Goal: Task Accomplishment & Management: Complete application form

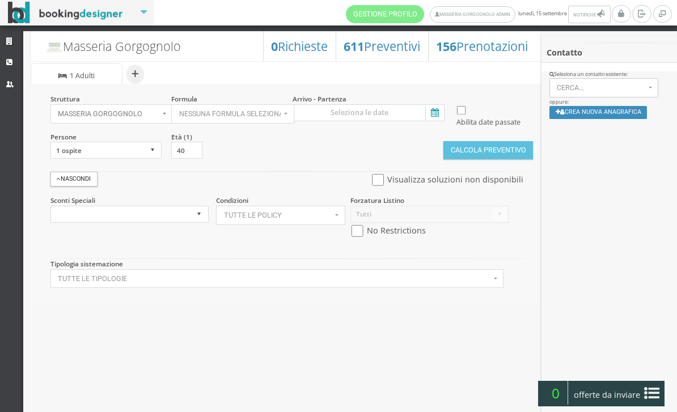
select select
click at [443, 112] on input at bounding box center [369, 112] width 152 height 17
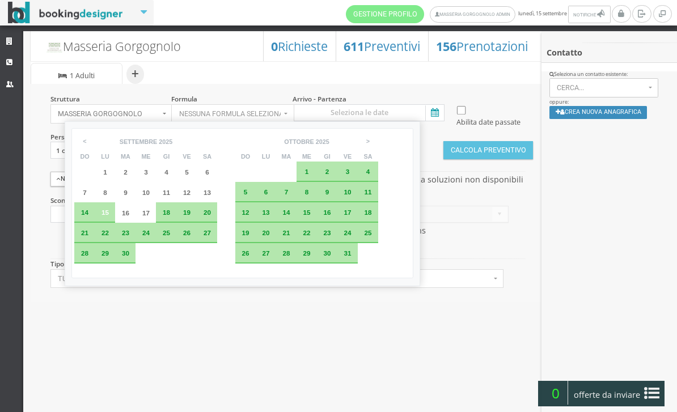
click at [297, 194] on div "7" at bounding box center [286, 192] width 20 height 20
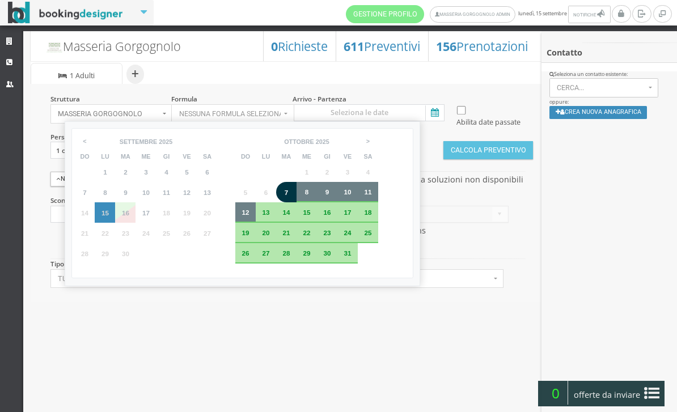
click at [249, 216] on span "12" at bounding box center [245, 212] width 7 height 7
type input "07 [PERSON_NAME] 2025 - 12 [PERSON_NAME] 2025"
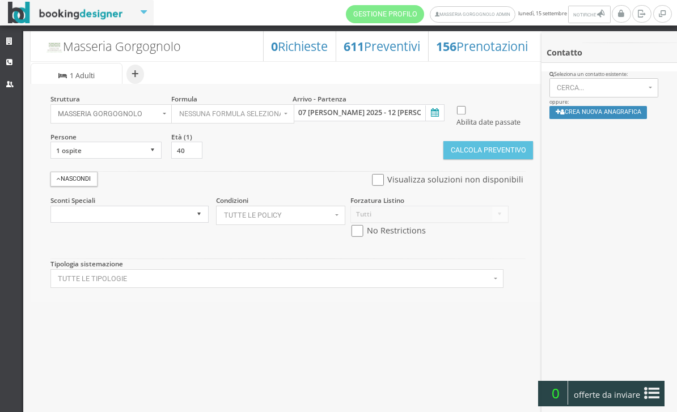
click at [498, 159] on button "Calcola Preventivo" at bounding box center [488, 150] width 90 height 18
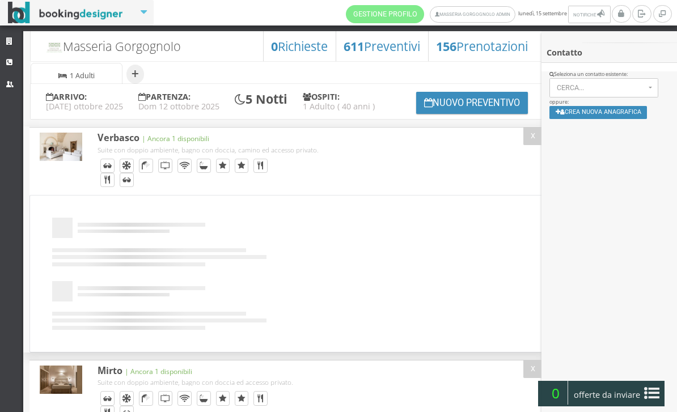
select select
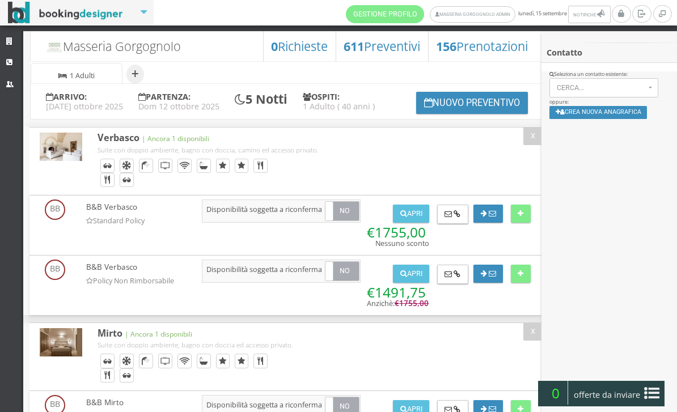
click at [460, 114] on button "Nuovo Preventivo" at bounding box center [472, 103] width 112 height 22
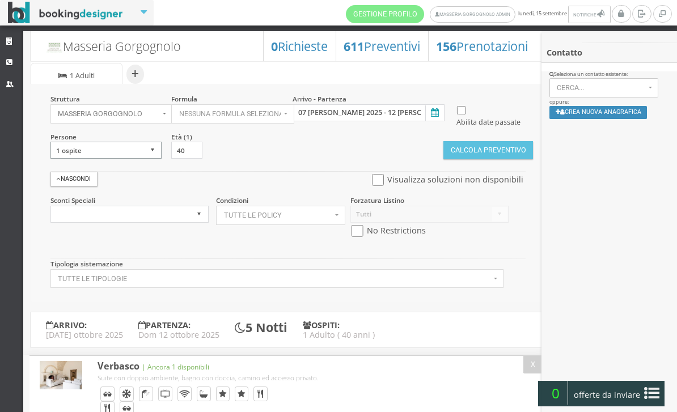
click at [133, 159] on select "1 ospite 2 ospiti 3 ospiti 4 ospiti 5 ospiti 6 ospiti 7 ospiti 8 ospiti 9 ospit…" at bounding box center [106, 150] width 112 height 17
select select "2"
click at [463, 159] on button "Calcola Preventivo" at bounding box center [488, 150] width 90 height 18
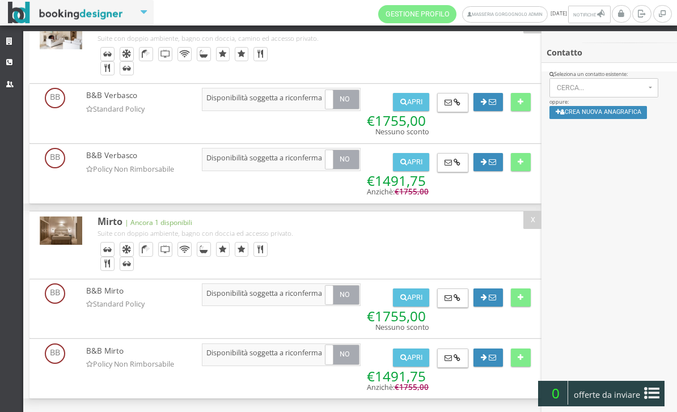
scroll to position [159, 0]
click at [369, 409] on div "X Si" at bounding box center [285, 218] width 513 height 406
click at [600, 117] on button "Crea nuova anagrafica" at bounding box center [598, 112] width 98 height 13
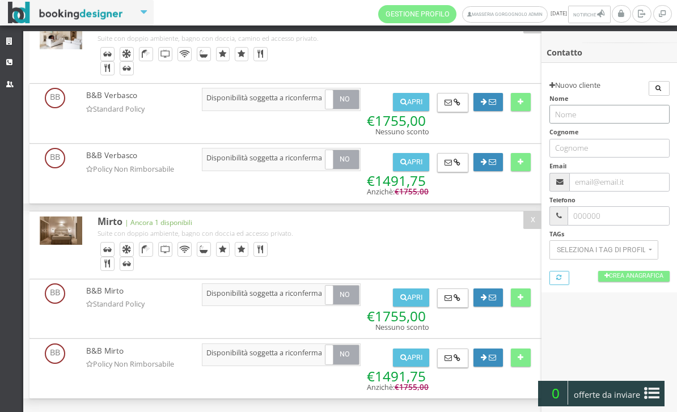
click at [596, 113] on input "text" at bounding box center [609, 114] width 120 height 19
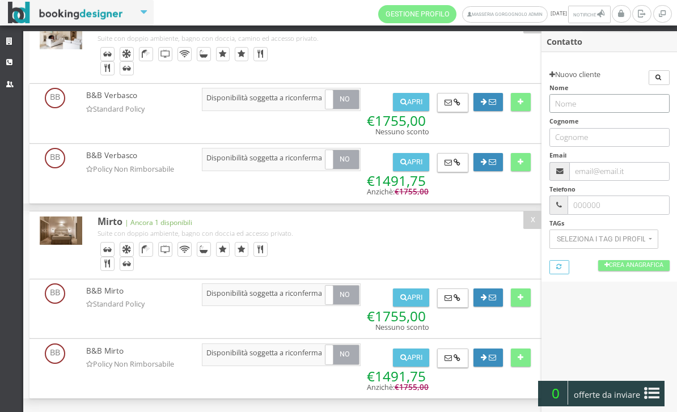
scroll to position [12, 0]
click at [603, 163] on input "text" at bounding box center [619, 172] width 100 height 19
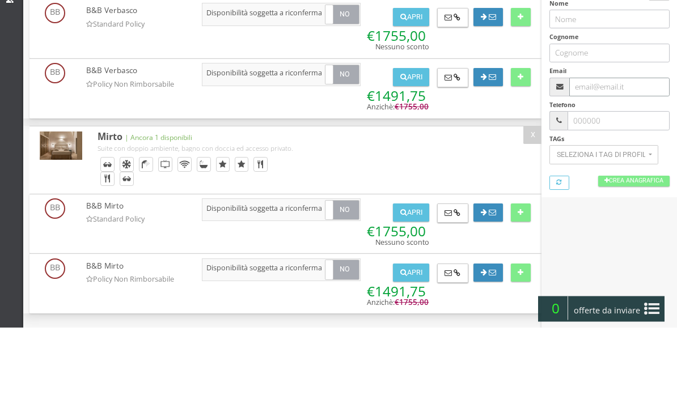
click at [603, 163] on input "text" at bounding box center [619, 172] width 100 height 19
paste input "gthomas@me.com"
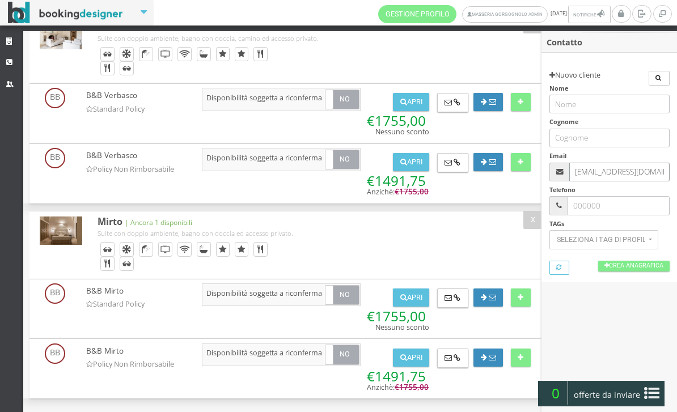
type input "gthomas@me.com"
click at [597, 108] on input "text" at bounding box center [609, 104] width 120 height 19
click at [580, 101] on input "text" at bounding box center [609, 104] width 120 height 19
paste input "Greg"
type input "Greg"
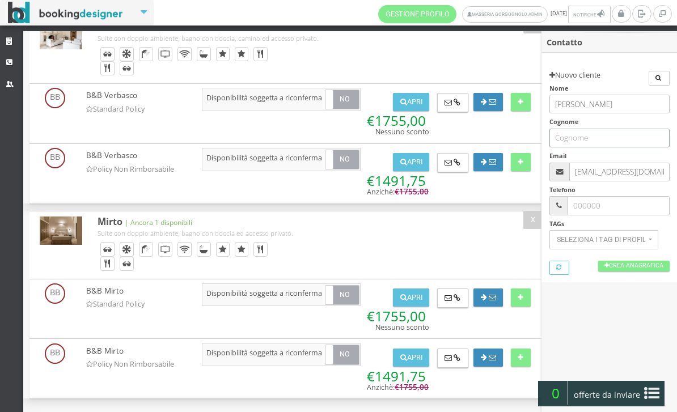
click at [586, 136] on input "text" at bounding box center [609, 138] width 120 height 19
click at [582, 142] on input "text" at bounding box center [609, 138] width 120 height 19
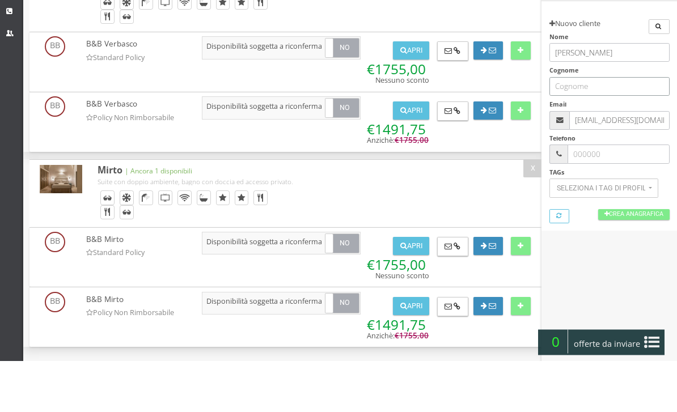
paste input "Thomas"
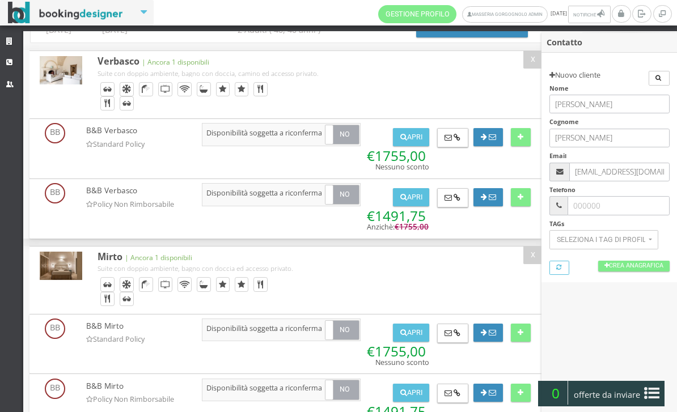
scroll to position [81, 0]
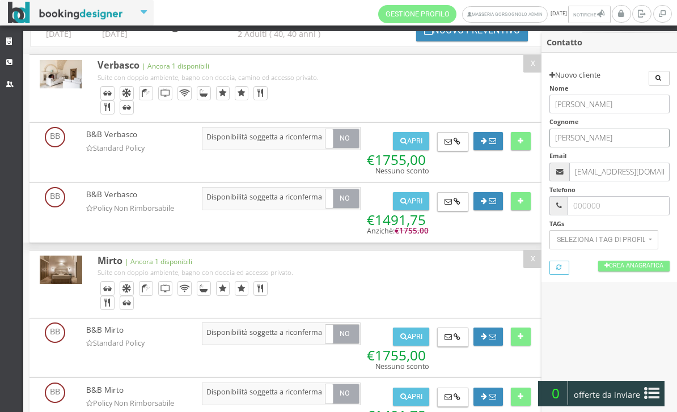
type input "Thomas"
click at [522, 145] on icon at bounding box center [521, 141] width 6 height 7
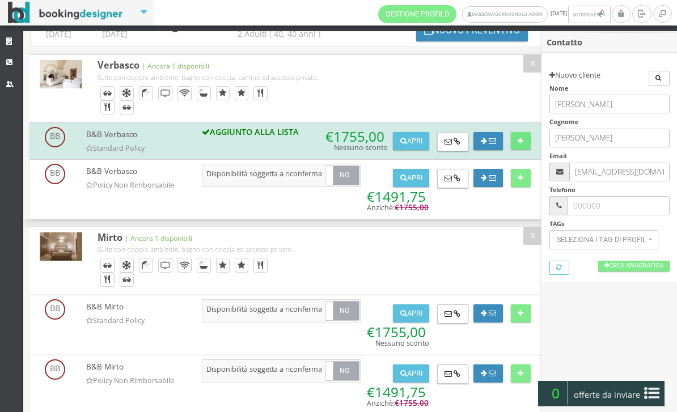
click at [426, 206] on span "1491,75" at bounding box center [400, 196] width 51 height 19
click at [529, 187] on button at bounding box center [521, 178] width 20 height 18
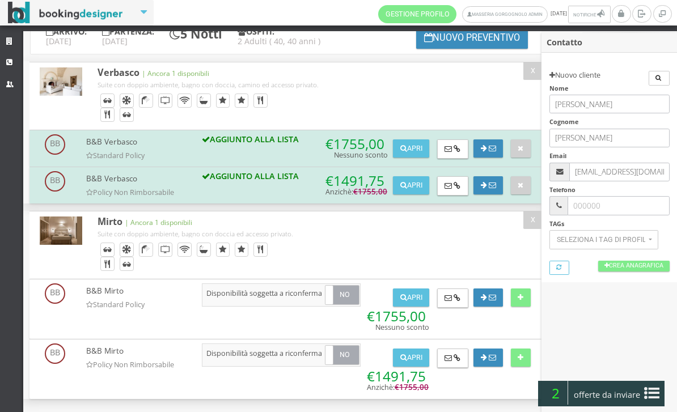
click at [650, 395] on icon at bounding box center [651, 393] width 15 height 18
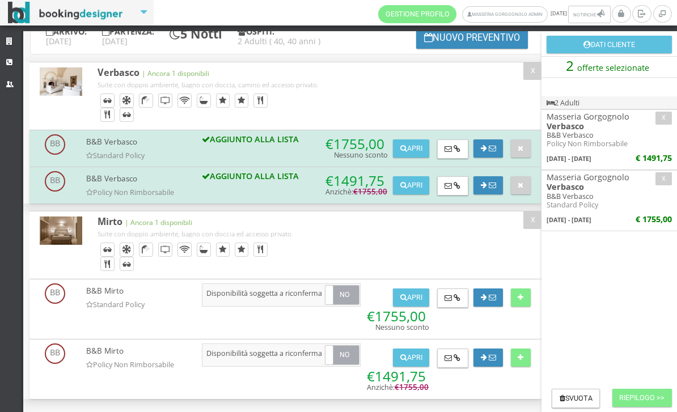
scroll to position [0, 0]
click at [652, 401] on button "Riepilogo >>" at bounding box center [642, 398] width 60 height 18
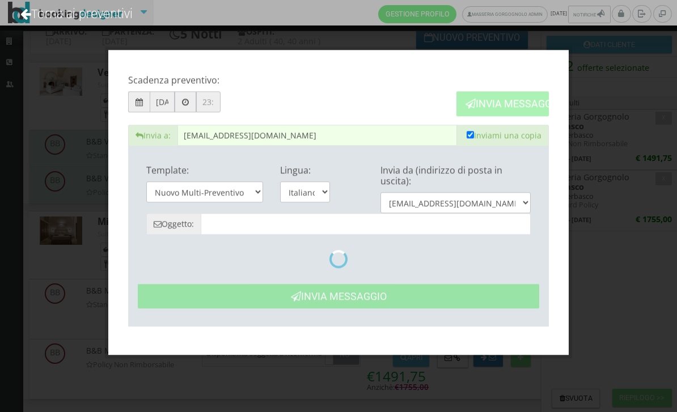
type input "Masseria Gorgognolo: Preventivo - Greg Thomas"
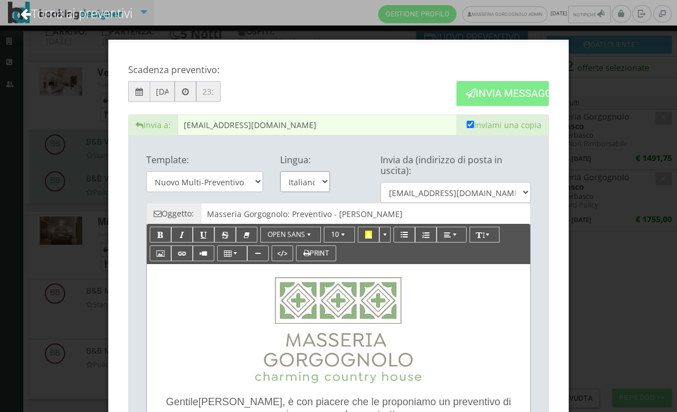
click at [311, 179] on select "Italiano English" at bounding box center [305, 181] width 50 height 21
select select "en"
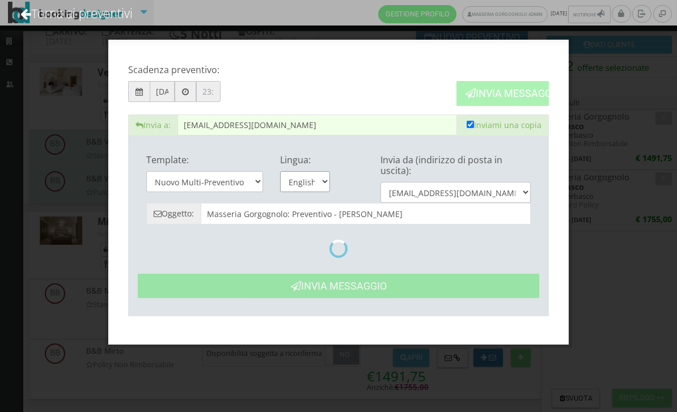
type input "Masseria Gorgognolo: Quote- Greg Thomas"
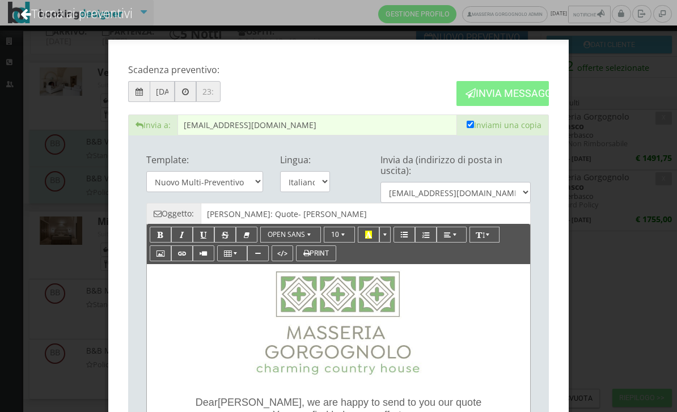
click at [469, 125] on input "checkbox" at bounding box center [470, 124] width 7 height 7
checkbox input "false"
click at [536, 87] on button "Invia Messaggio" at bounding box center [502, 93] width 92 height 24
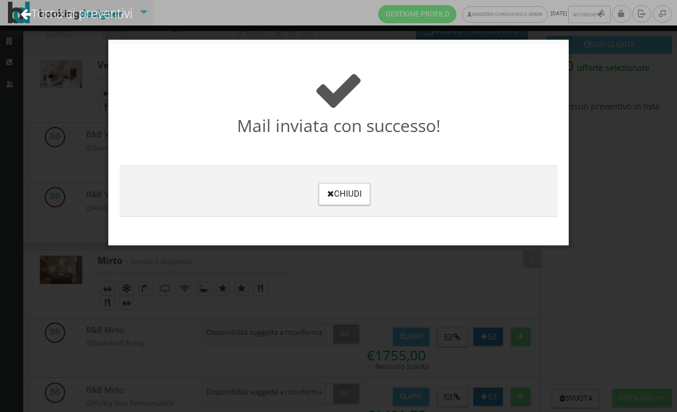
click at [342, 197] on button "Chiudi" at bounding box center [345, 194] width 52 height 22
